Goal: Task Accomplishment & Management: Use online tool/utility

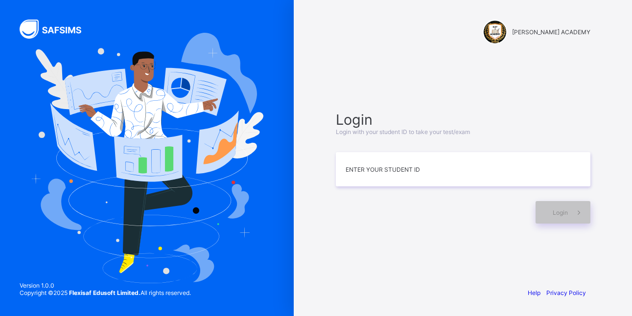
click at [395, 172] on input at bounding box center [463, 169] width 255 height 34
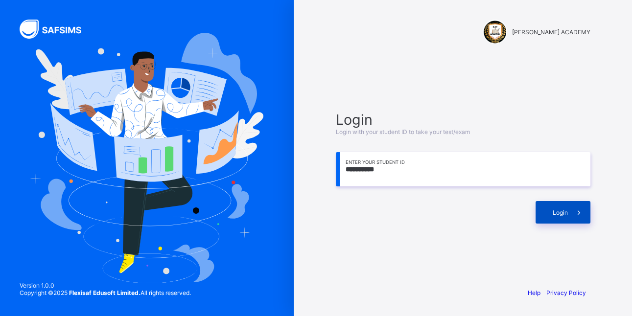
type input "**********"
click at [549, 207] on div "Login" at bounding box center [563, 212] width 55 height 23
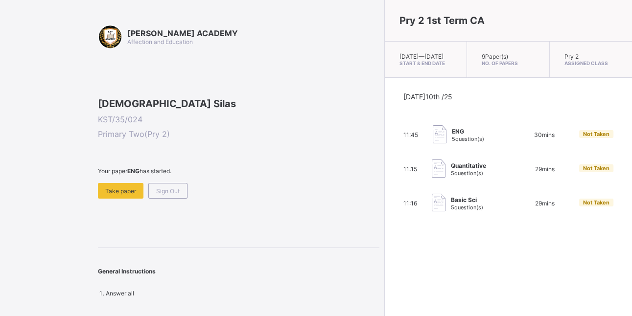
click at [525, 207] on div "29 mins" at bounding box center [544, 203] width 39 height 7
click at [129, 199] on div "Take paper" at bounding box center [121, 191] width 46 height 16
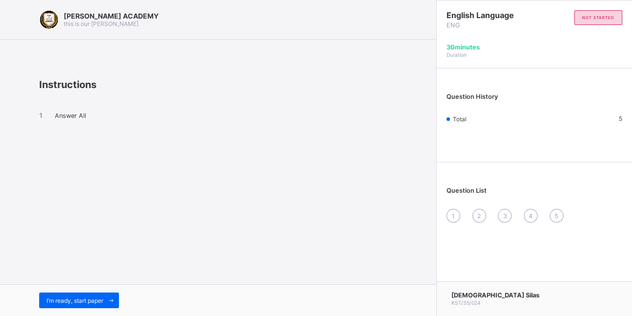
click at [451, 214] on div "1" at bounding box center [454, 216] width 14 height 14
click at [452, 217] on div "1" at bounding box center [454, 216] width 14 height 14
click at [95, 296] on div "I’m ready, start paper" at bounding box center [79, 301] width 80 height 16
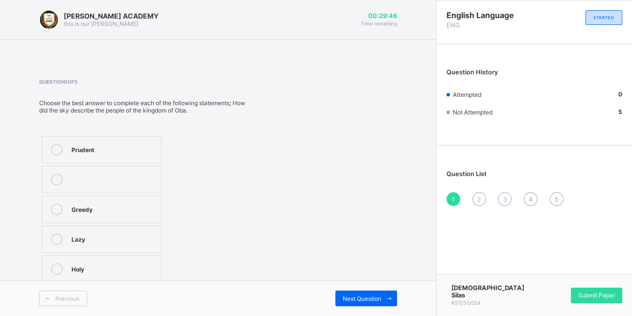
click at [50, 215] on label "Greedy" at bounding box center [102, 209] width 120 height 27
click at [476, 203] on div "2" at bounding box center [480, 199] width 14 height 14
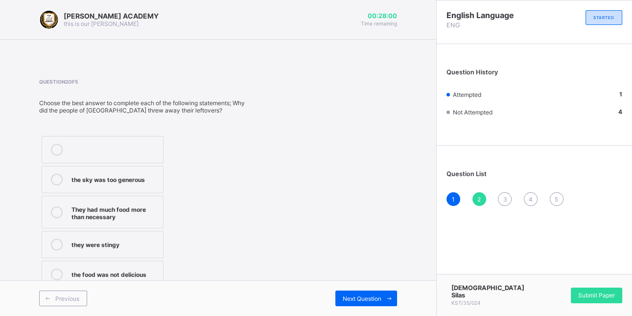
drag, startPoint x: 212, startPoint y: 176, endPoint x: 185, endPoint y: 174, distance: 27.5
click at [185, 174] on div "the sky was too generous They had much food more than necessary they were sting…" at bounding box center [145, 212] width 212 height 157
click at [145, 183] on div "the sky was too generous" at bounding box center [115, 180] width 87 height 12
click at [503, 204] on div "3" at bounding box center [505, 199] width 14 height 14
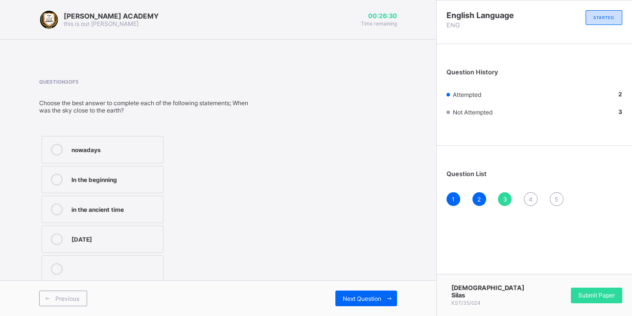
click at [160, 173] on label "In the beginning" at bounding box center [103, 179] width 122 height 27
click at [530, 197] on span "4" at bounding box center [531, 199] width 4 height 7
click at [188, 187] on div "Happy Not concerned Pleased Sad" at bounding box center [145, 210] width 212 height 152
click at [110, 168] on div "Happy Not concerned Pleased Sad" at bounding box center [102, 210] width 127 height 152
click at [111, 173] on label "Not concerned" at bounding box center [103, 179] width 122 height 27
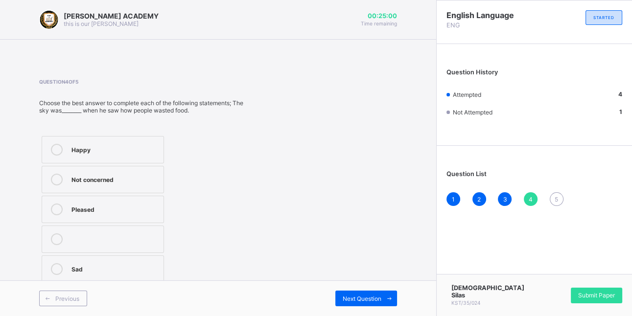
click at [557, 194] on div "5" at bounding box center [557, 199] width 14 height 14
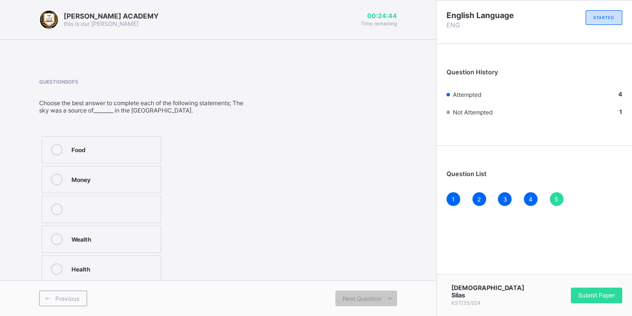
click at [144, 151] on div "Food" at bounding box center [114, 149] width 84 height 10
click at [592, 304] on div "Submit Paper" at bounding box center [596, 296] width 51 height 16
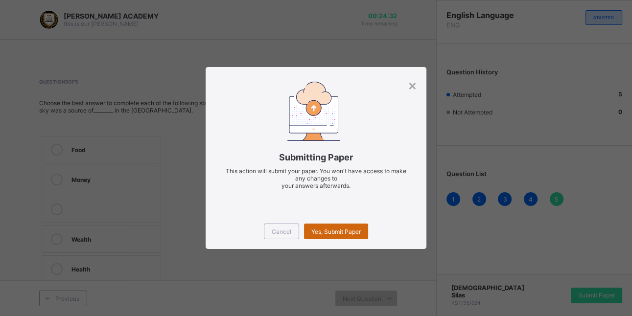
click at [352, 227] on div "Yes, Submit Paper" at bounding box center [336, 232] width 64 height 16
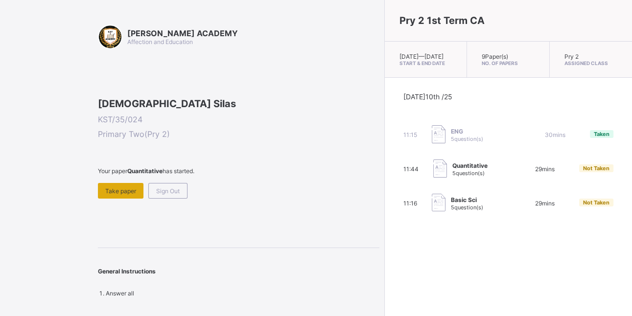
click at [127, 199] on div "Take paper" at bounding box center [121, 191] width 46 height 16
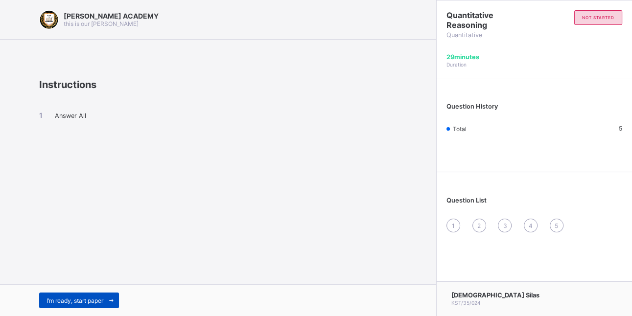
click at [107, 303] on span at bounding box center [111, 301] width 16 height 16
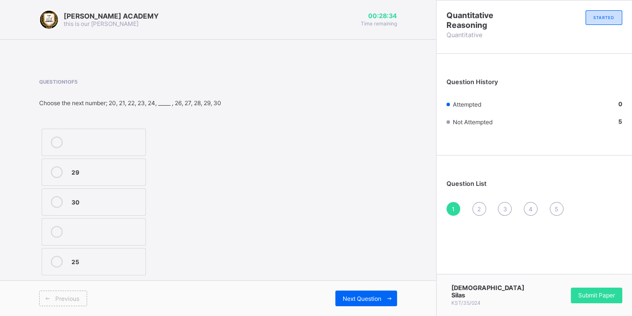
click at [49, 207] on div at bounding box center [57, 202] width 20 height 12
click at [478, 212] on span "2" at bounding box center [478, 209] width 3 height 7
click at [154, 211] on label "109" at bounding box center [98, 202] width 113 height 27
click at [504, 211] on span "3" at bounding box center [505, 209] width 4 height 7
click at [115, 250] on label "21" at bounding box center [87, 261] width 90 height 27
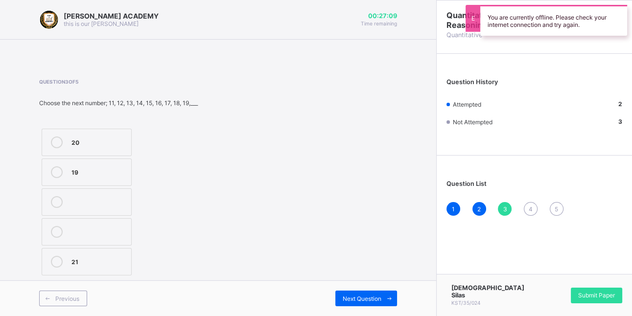
click at [529, 209] on span "4" at bounding box center [531, 209] width 4 height 7
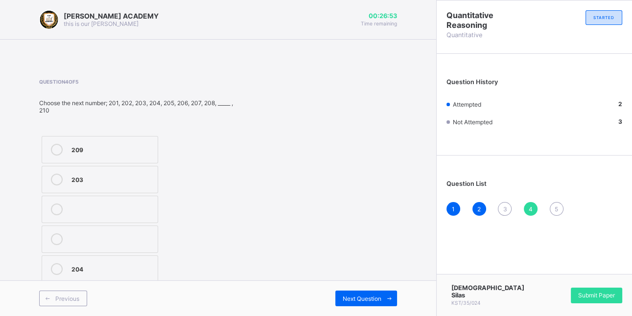
click at [133, 141] on label "209" at bounding box center [100, 149] width 117 height 27
click at [484, 173] on div "Question List 1 2 3 4 5" at bounding box center [534, 193] width 195 height 65
click at [556, 212] on span "5" at bounding box center [556, 209] width 3 height 7
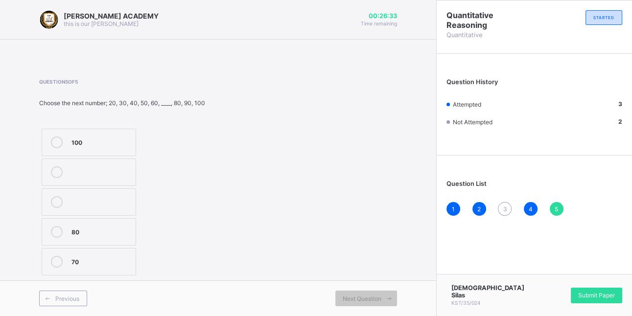
click at [76, 131] on label "100" at bounding box center [89, 142] width 95 height 27
click at [575, 300] on div "Submit Paper" at bounding box center [596, 296] width 51 height 16
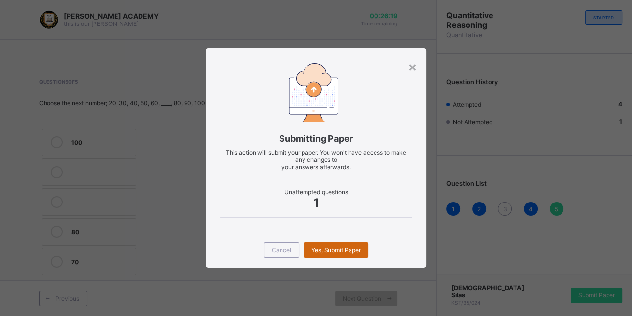
click at [323, 253] on span "Yes, Submit Paper" at bounding box center [335, 250] width 49 height 7
click at [323, 253] on div "Yes, Submit Paper" at bounding box center [336, 250] width 64 height 16
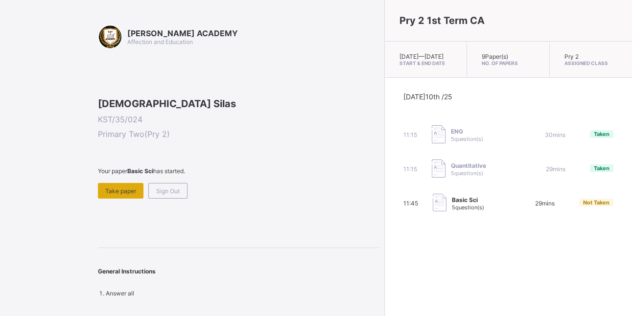
click at [125, 199] on div "Take paper" at bounding box center [121, 191] width 46 height 16
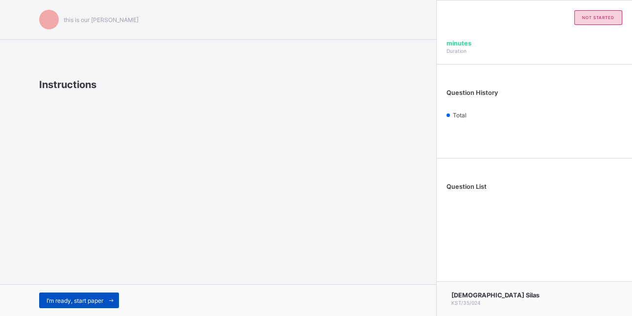
click at [109, 308] on span at bounding box center [111, 301] width 16 height 16
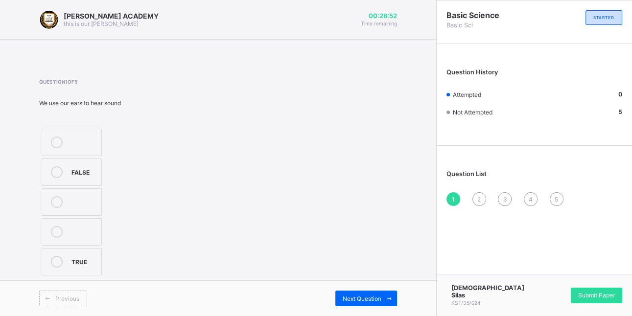
click at [58, 266] on icon at bounding box center [57, 262] width 12 height 12
click at [478, 205] on div "2" at bounding box center [480, 199] width 14 height 14
click at [82, 152] on div "football pitch" at bounding box center [84, 145] width 25 height 17
click at [503, 198] on span "3" at bounding box center [505, 199] width 4 height 7
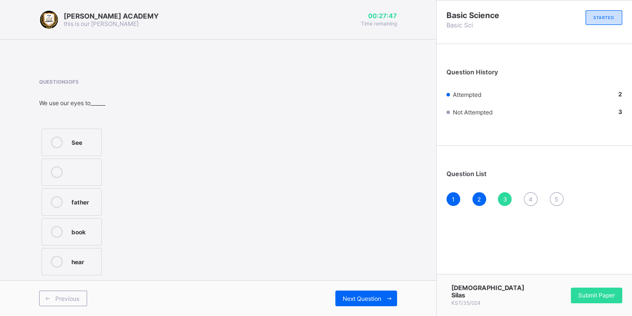
click at [52, 156] on div "See father book hear" at bounding box center [71, 202] width 65 height 152
click at [52, 152] on label "See" at bounding box center [72, 142] width 60 height 27
drag, startPoint x: 568, startPoint y: 112, endPoint x: 568, endPoint y: 118, distance: 6.4
click at [568, 118] on div "Question History Attempted 3 Not Attempted 2" at bounding box center [534, 97] width 195 height 96
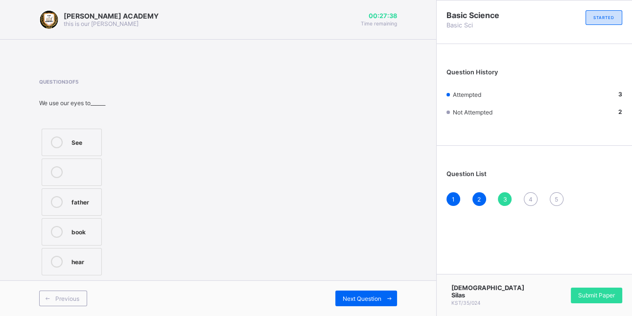
click at [533, 202] on div "4" at bounding box center [531, 199] width 14 height 14
click at [69, 173] on label "5" at bounding box center [72, 172] width 60 height 27
click at [404, 193] on div "[PERSON_NAME] ACADEMY this is our [PERSON_NAME] 00:27:21 Time remaining Questio…" at bounding box center [218, 158] width 436 height 316
click at [554, 200] on div "5" at bounding box center [557, 199] width 14 height 14
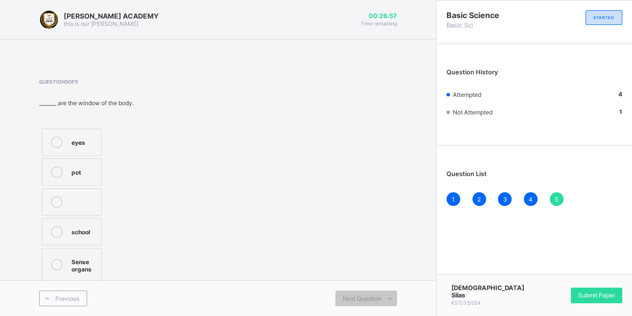
click at [82, 139] on div "eyes" at bounding box center [84, 142] width 25 height 10
click at [592, 303] on div "Submit Paper" at bounding box center [596, 296] width 51 height 16
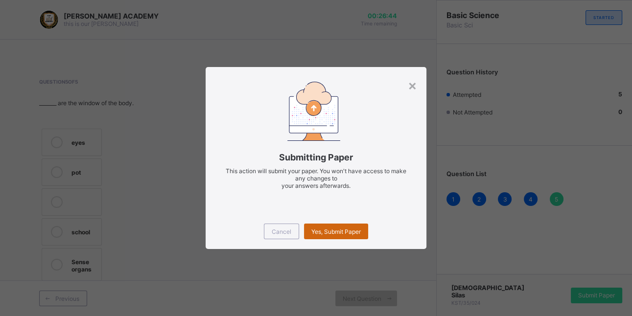
click at [347, 229] on span "Yes, Submit Paper" at bounding box center [335, 231] width 49 height 7
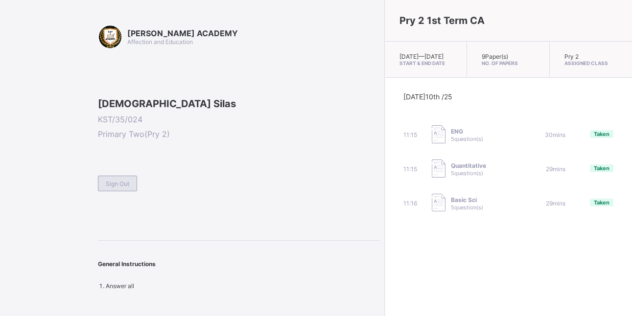
click at [131, 191] on div "Sign Out" at bounding box center [117, 184] width 39 height 16
